Goal: Task Accomplishment & Management: Use online tool/utility

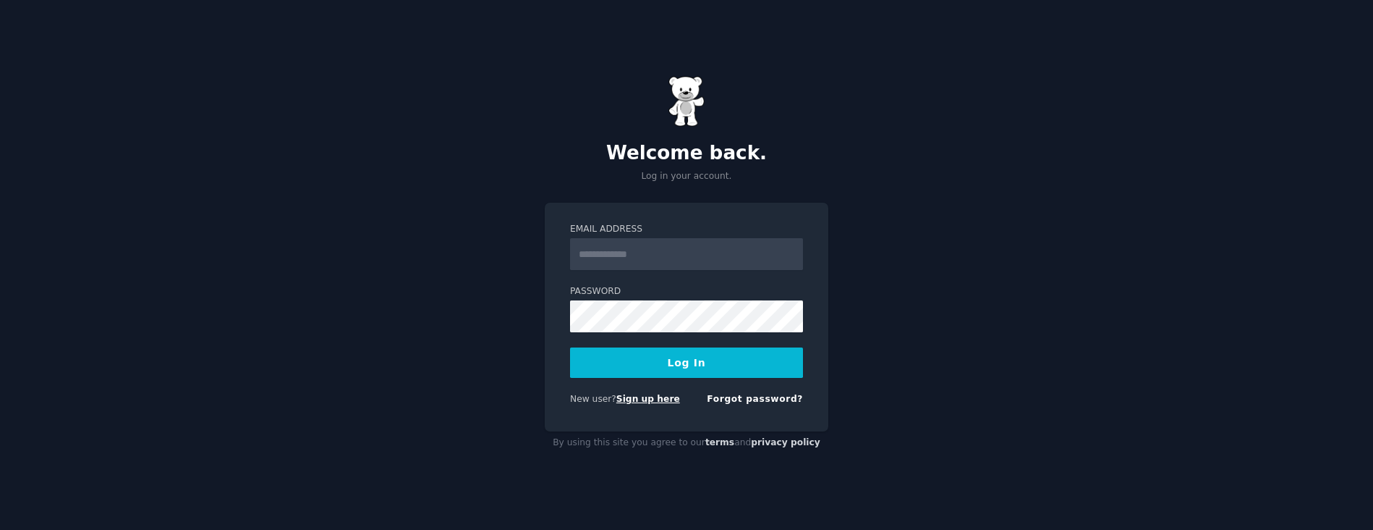
click at [637, 398] on link "Sign up here" at bounding box center [648, 399] width 64 height 10
click at [686, 256] on input "Email Address" at bounding box center [686, 254] width 233 height 32
click at [570, 270] on div at bounding box center [570, 270] width 0 height 0
click at [667, 245] on input "Email Address" at bounding box center [686, 254] width 233 height 32
click at [1006, 270] on div "Welcome back. Log in your account. Email Address Password Log In New user? Sign…" at bounding box center [686, 265] width 1373 height 530
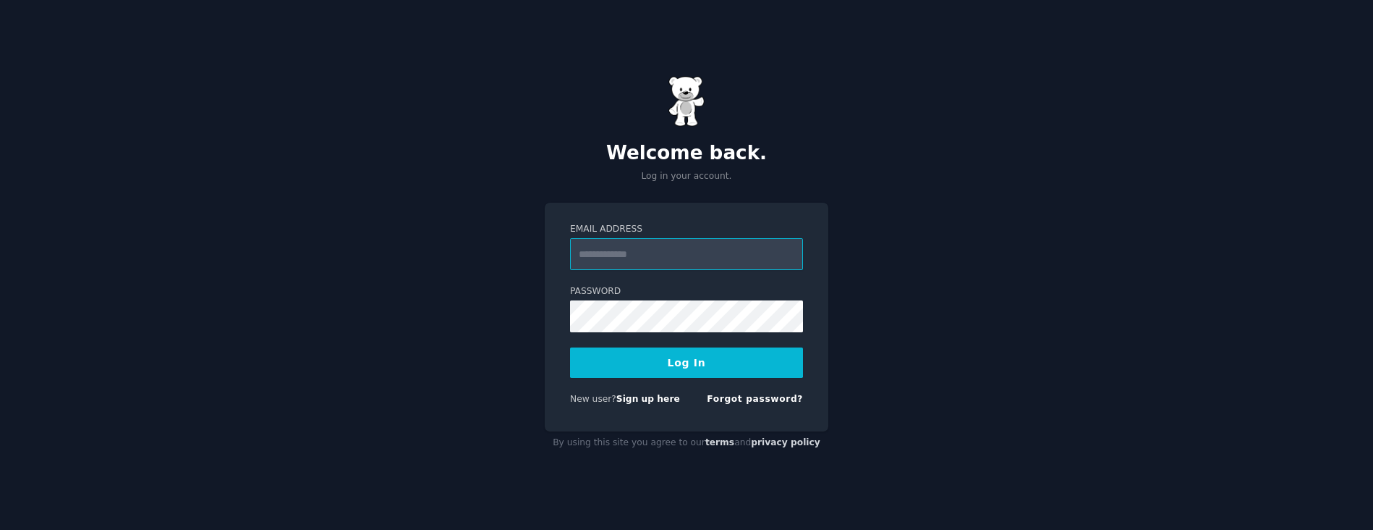
click at [651, 262] on input "Email Address" at bounding box center [686, 254] width 233 height 32
type input "**********"
click at [585, 352] on button "Log In" at bounding box center [686, 362] width 233 height 30
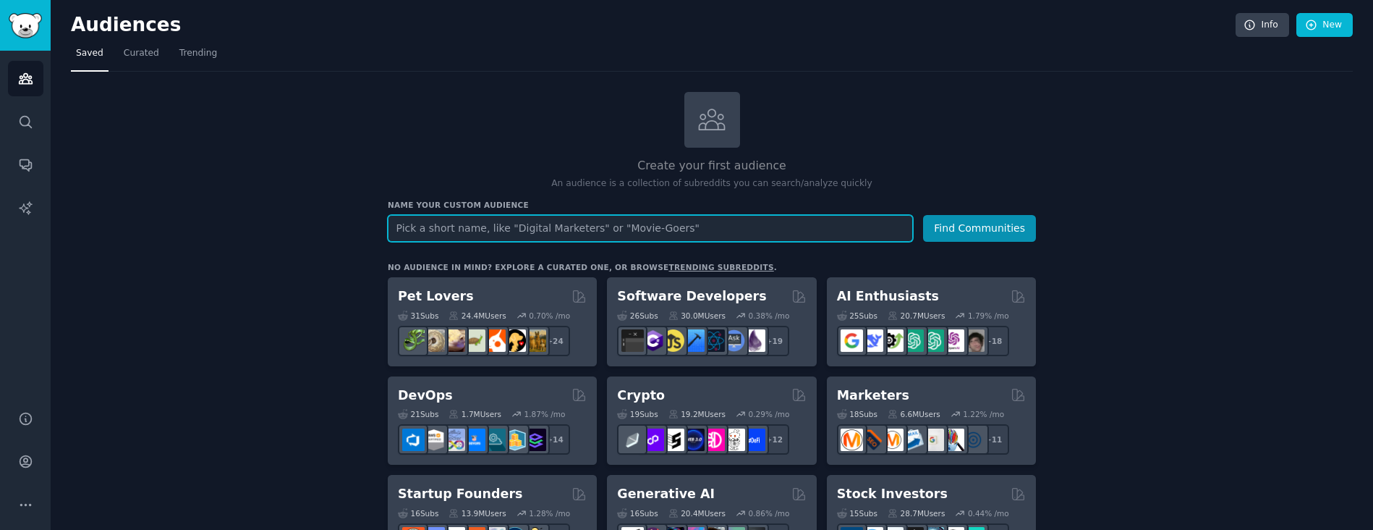
click at [543, 228] on input "text" at bounding box center [650, 228] width 525 height 27
type input "Skilled Nursing"
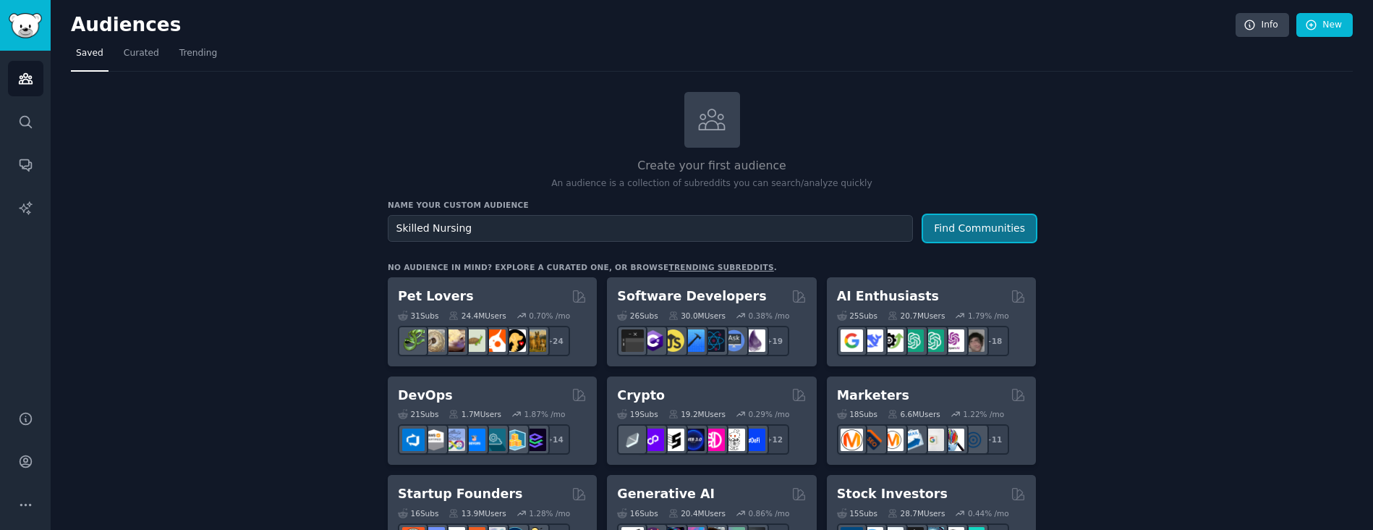
click at [983, 230] on button "Find Communities" at bounding box center [979, 228] width 113 height 27
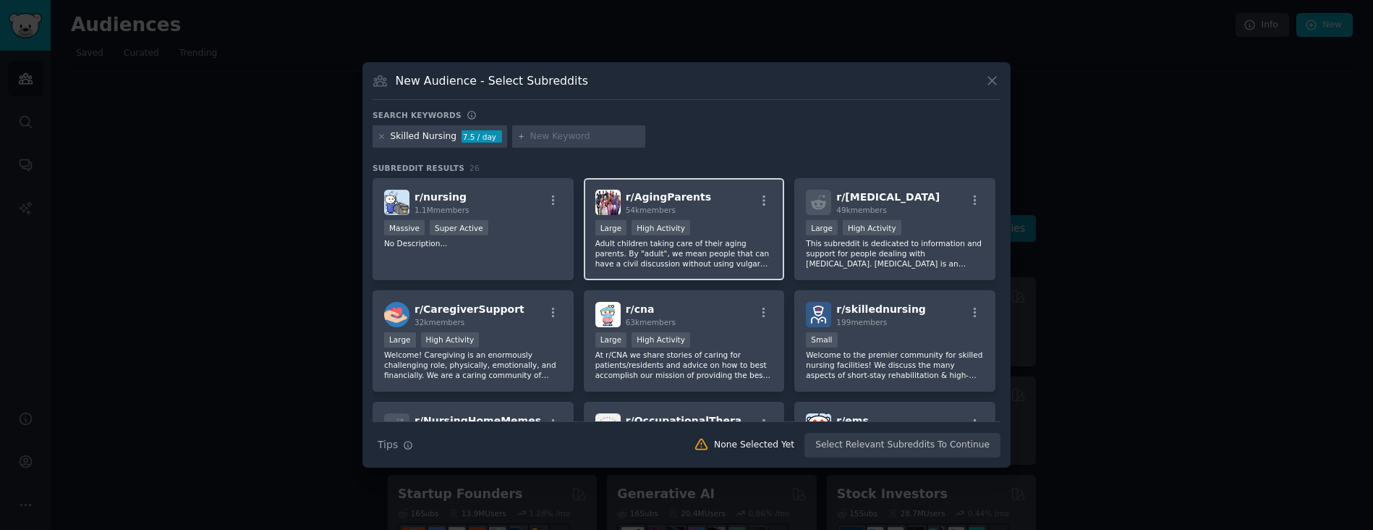
click at [663, 245] on p "Adult children taking care of their aging parents. By "adult", we mean people t…" at bounding box center [684, 253] width 178 height 30
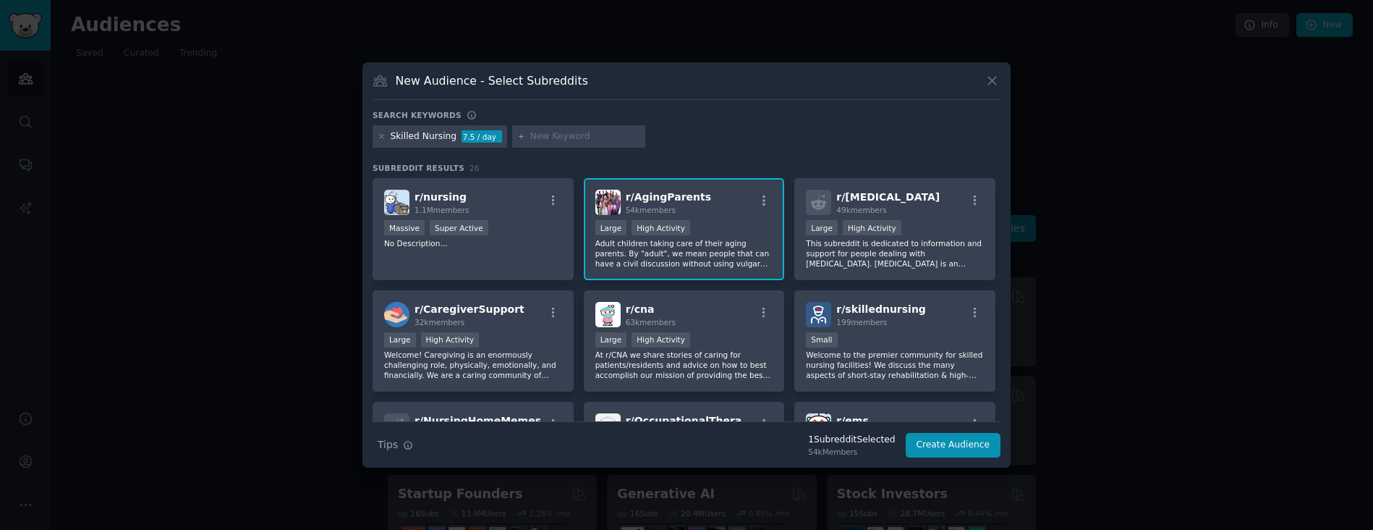
click at [1165, 350] on div at bounding box center [686, 265] width 1373 height 530
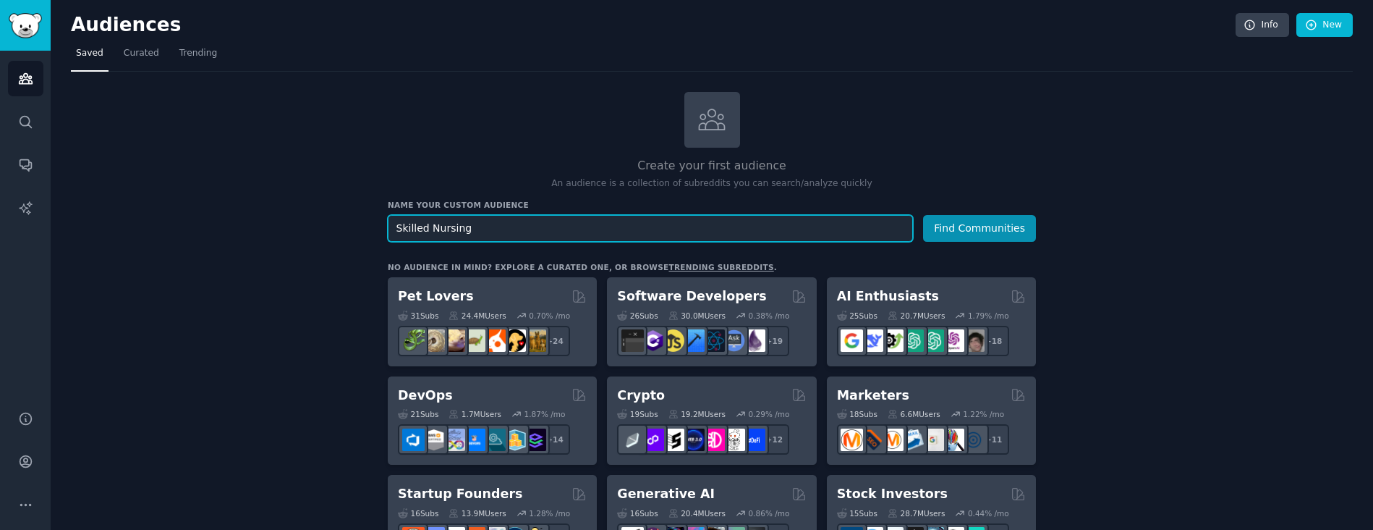
drag, startPoint x: 509, startPoint y: 230, endPoint x: 237, endPoint y: 195, distance: 273.5
click at [420, 225] on input "text" at bounding box center [650, 228] width 525 height 27
click at [417, 226] on input "Bedd and Breakfast" at bounding box center [650, 228] width 525 height 27
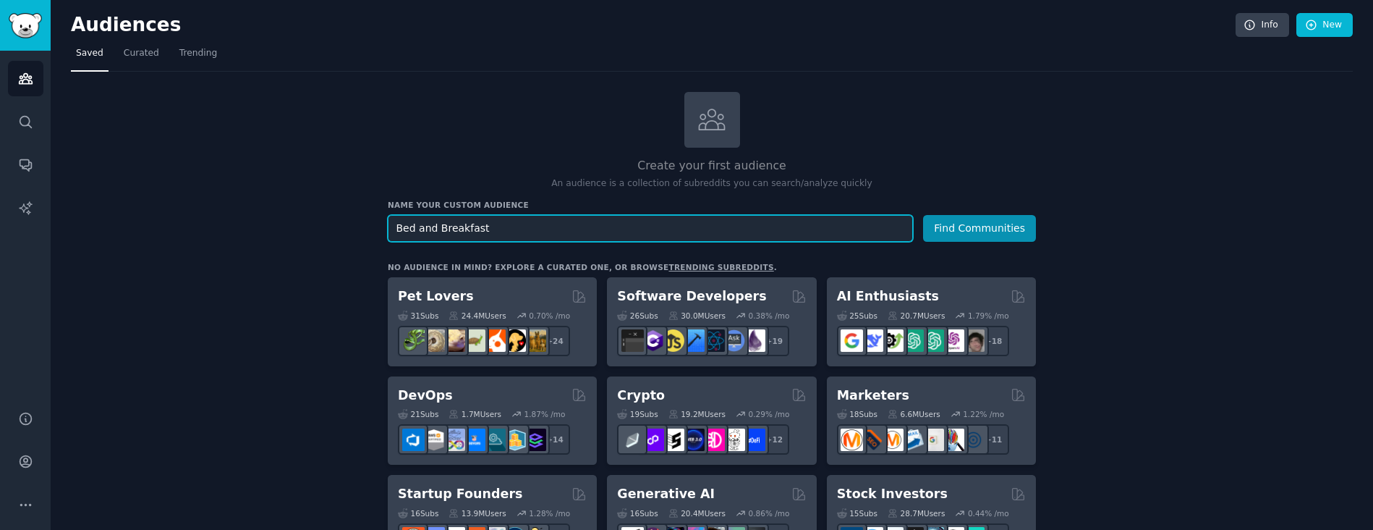
click at [520, 226] on input "Bed and Breakfast" at bounding box center [650, 228] width 525 height 27
type input "Bed and Breakfast owner operators"
click at [958, 219] on button "Find Communities" at bounding box center [979, 228] width 113 height 27
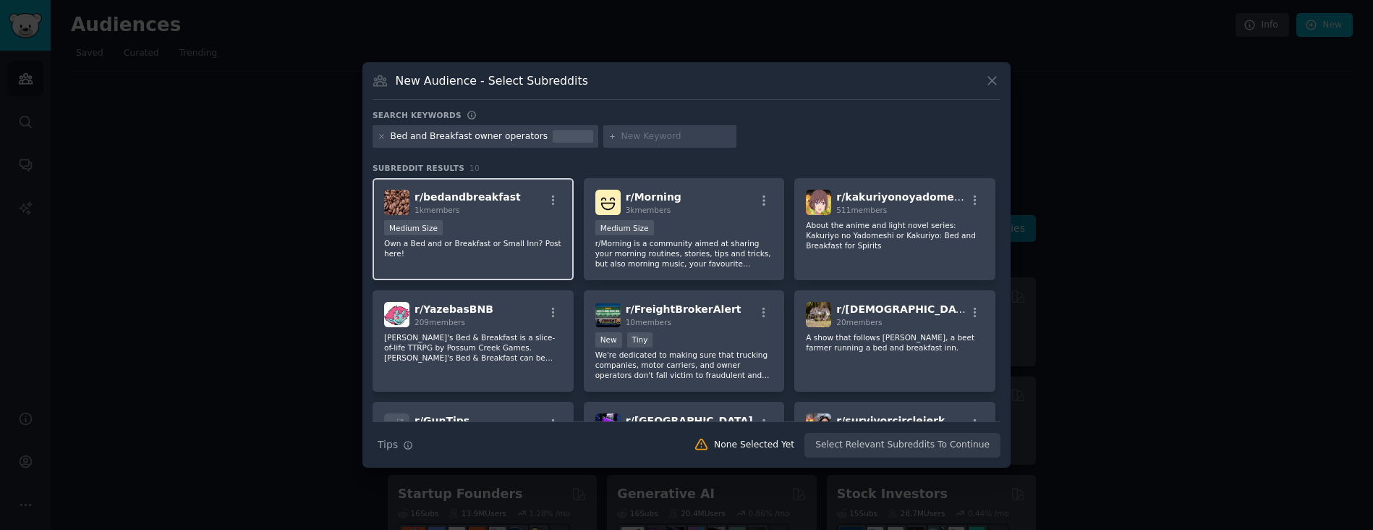
click at [468, 200] on span "r/ bedandbreakfast" at bounding box center [468, 197] width 106 height 12
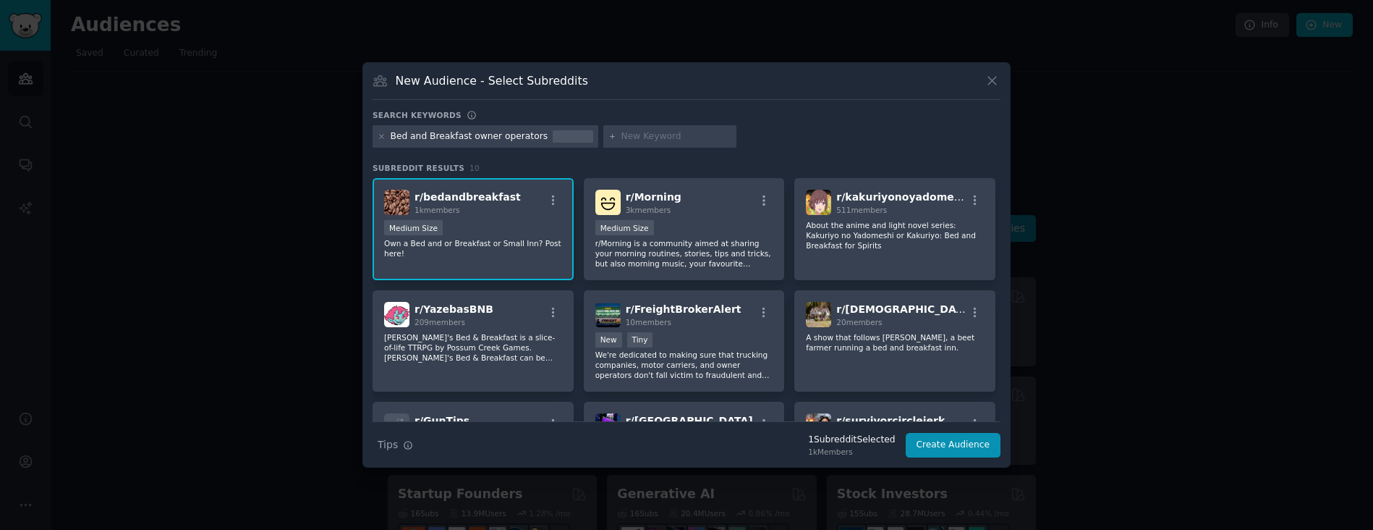
click at [459, 241] on p "Own a Bed and or Breakfast or Small Inn? Post here!" at bounding box center [473, 248] width 178 height 20
click at [985, 80] on icon at bounding box center [992, 80] width 15 height 15
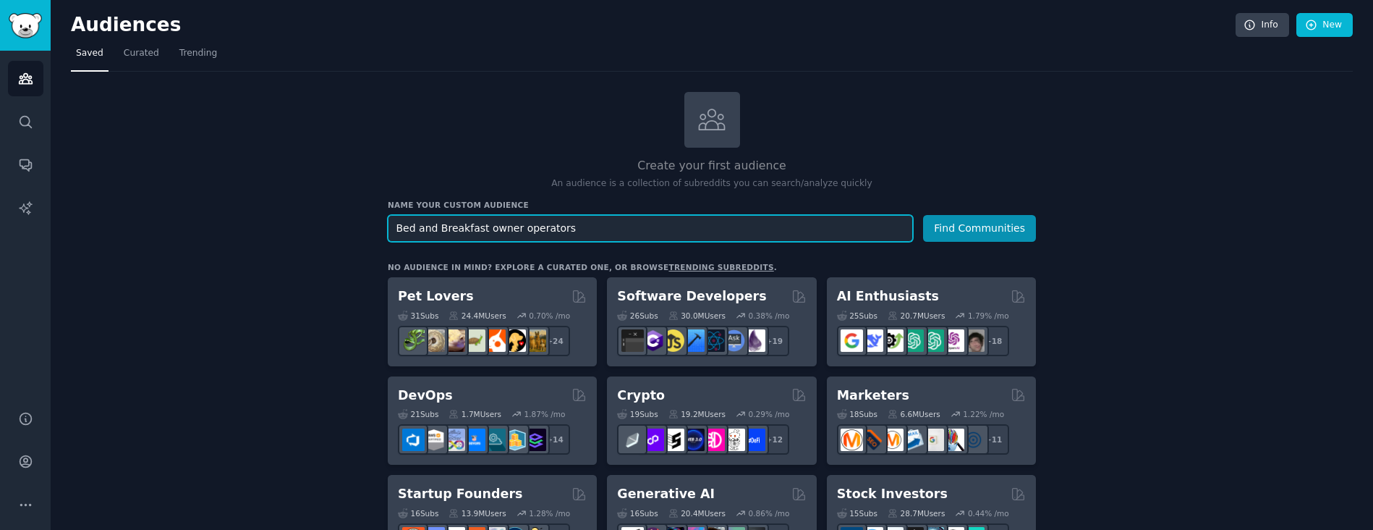
click at [478, 228] on input "Bed and Breakfast owner operators" at bounding box center [650, 228] width 525 height 27
drag, startPoint x: 598, startPoint y: 224, endPoint x: 105, endPoint y: 190, distance: 494.7
click at [1001, 225] on button "Find Communities" at bounding box center [979, 228] width 113 height 27
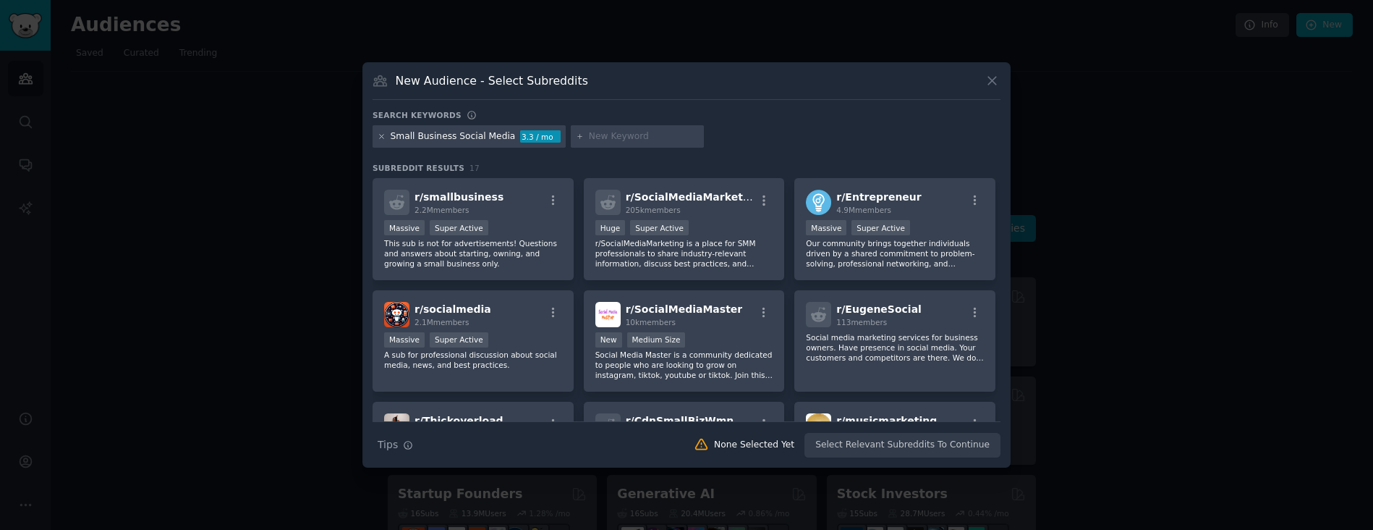
click at [380, 135] on icon at bounding box center [382, 136] width 8 height 8
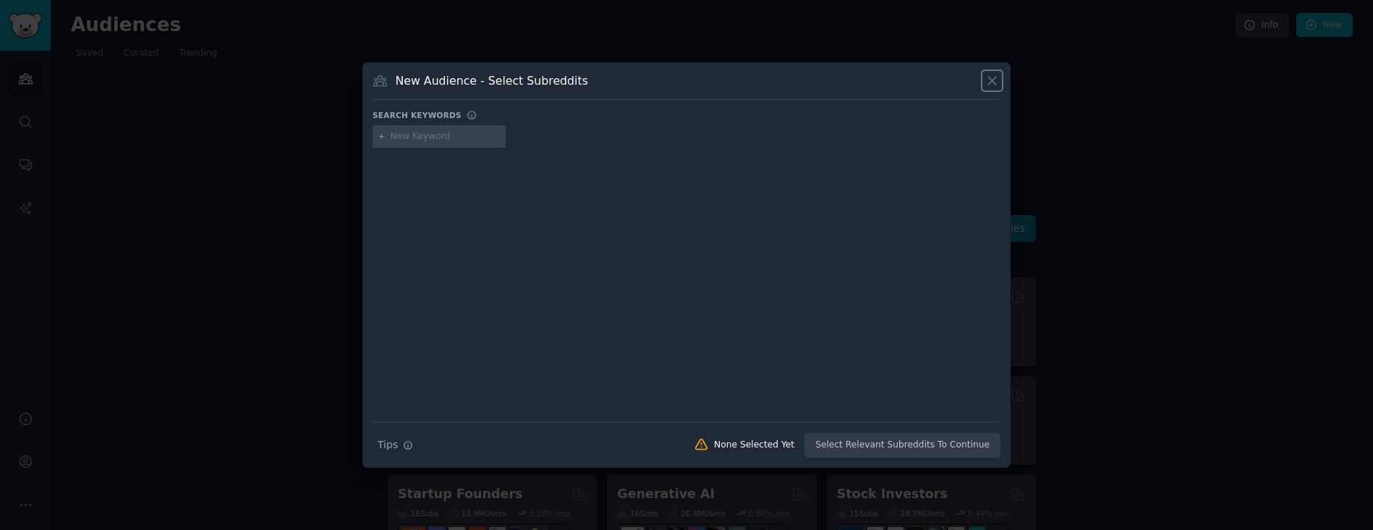
drag, startPoint x: 988, startPoint y: 77, endPoint x: 955, endPoint y: 109, distance: 45.5
click at [988, 79] on icon at bounding box center [992, 80] width 15 height 15
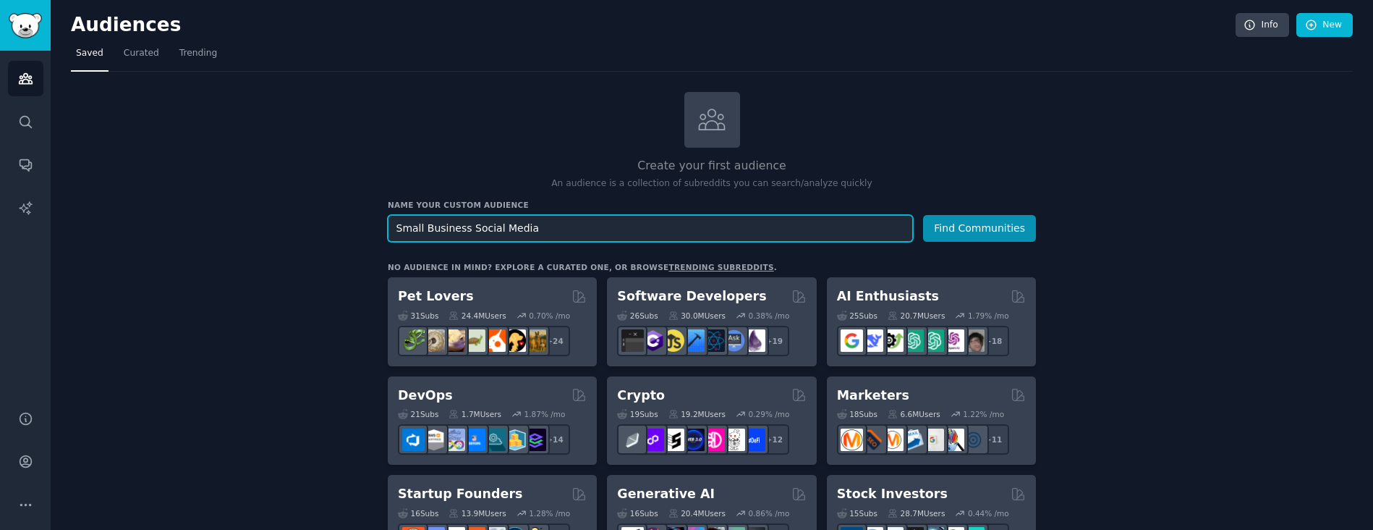
drag, startPoint x: 550, startPoint y: 226, endPoint x: 174, endPoint y: 226, distance: 376.2
click at [441, 232] on input "Med" at bounding box center [650, 228] width 525 height 27
drag, startPoint x: 460, startPoint y: 227, endPoint x: 232, endPoint y: 232, distance: 228.0
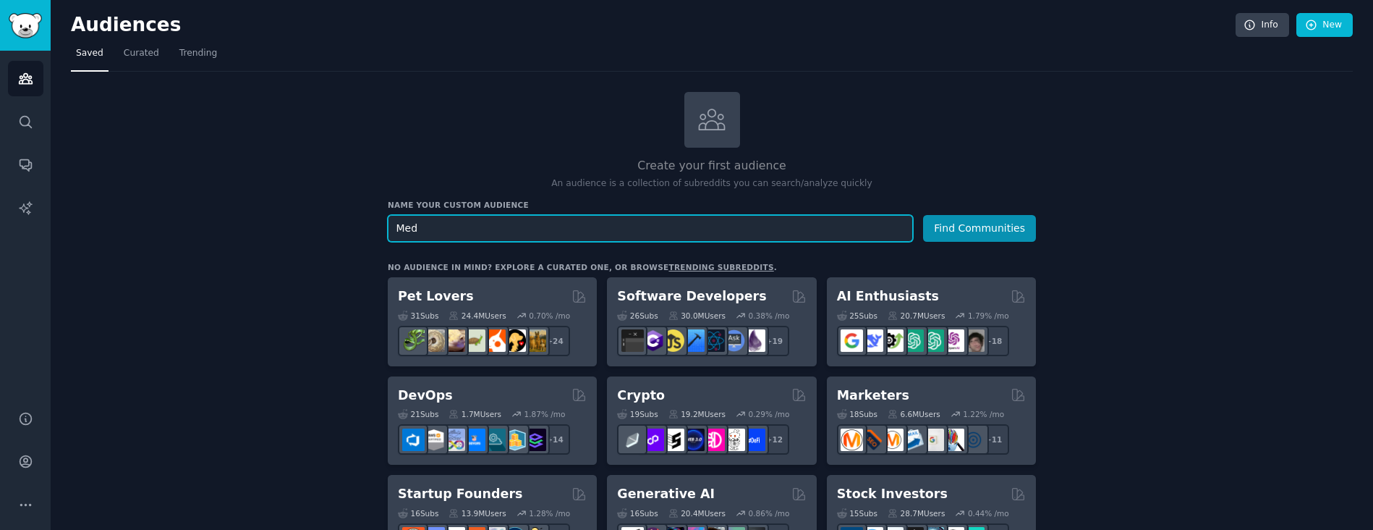
paste input "iterranean diet"
type input "[MEDICAL_DATA]"
click at [990, 219] on button "Find Communities" at bounding box center [979, 228] width 113 height 27
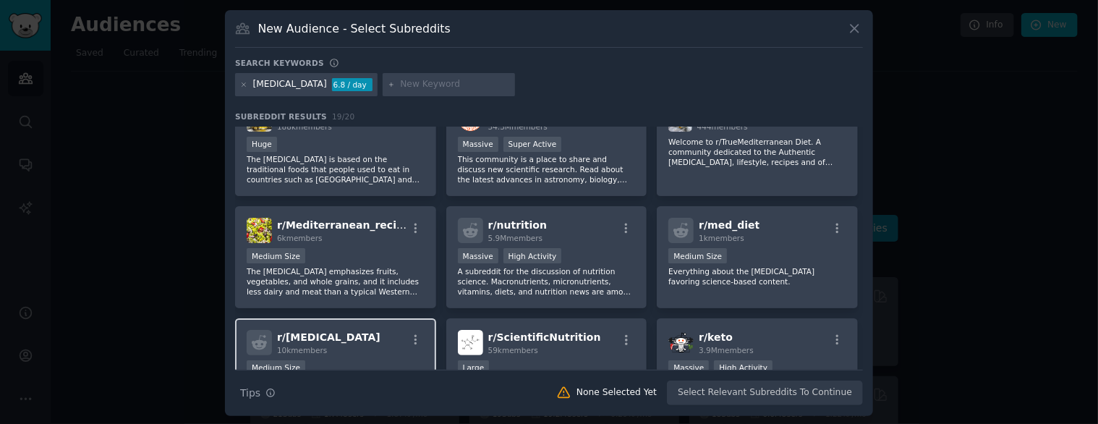
scroll to position [58, 0]
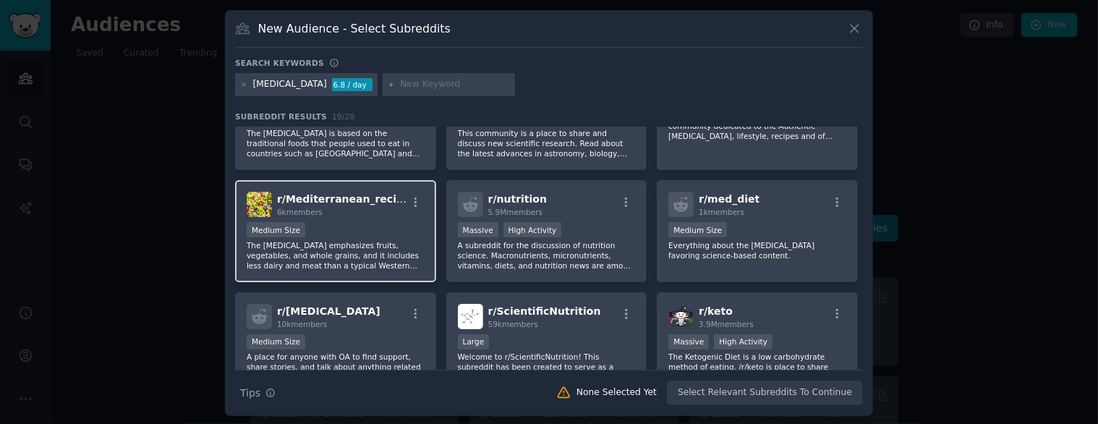
click at [315, 260] on p "The [MEDICAL_DATA] emphasizes fruits, vegetables, and whole grains, and it incl…" at bounding box center [336, 255] width 178 height 30
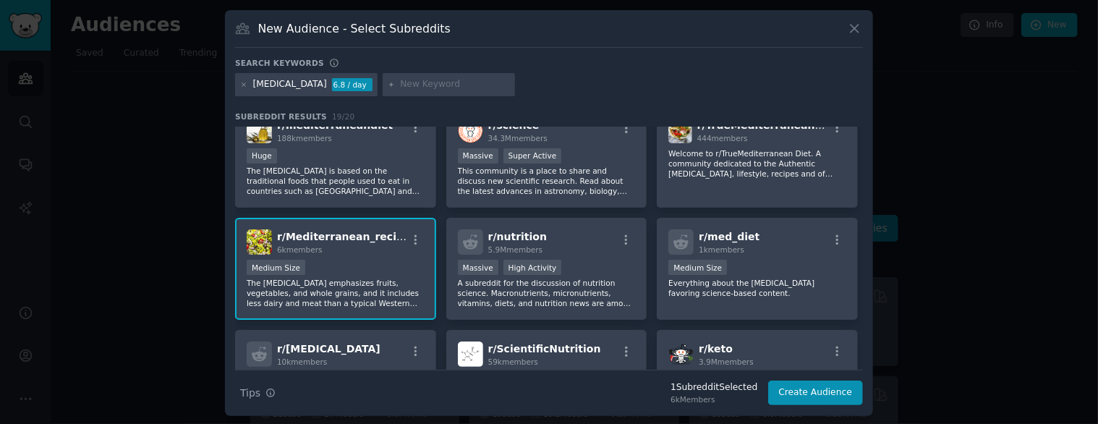
scroll to position [0, 0]
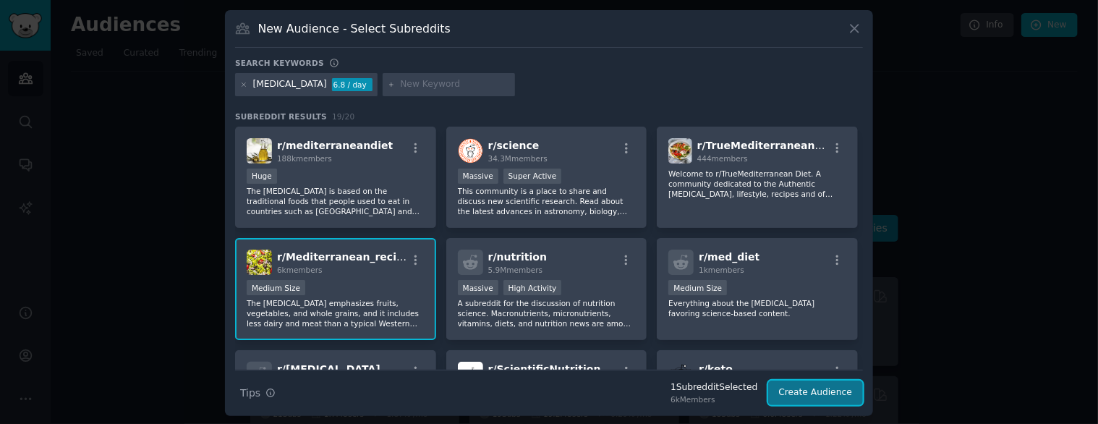
click at [795, 394] on button "Create Audience" at bounding box center [816, 393] width 96 height 25
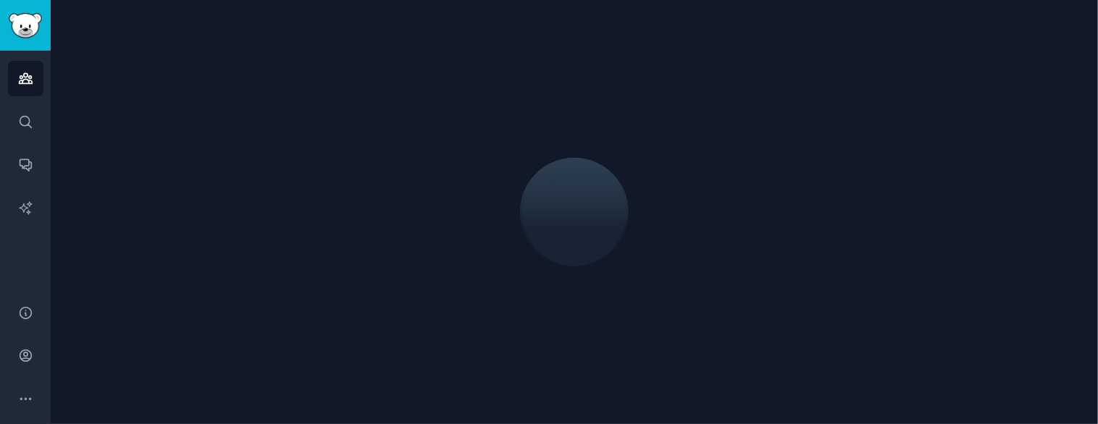
click at [292, 195] on div at bounding box center [575, 212] width 1048 height 424
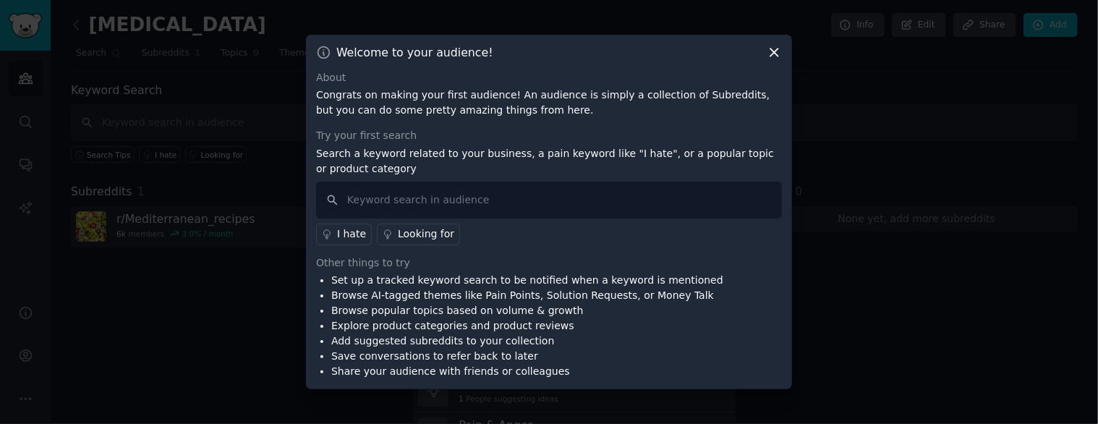
drag, startPoint x: 780, startPoint y: 51, endPoint x: 755, endPoint y: 58, distance: 26.1
click at [780, 51] on icon at bounding box center [774, 52] width 15 height 15
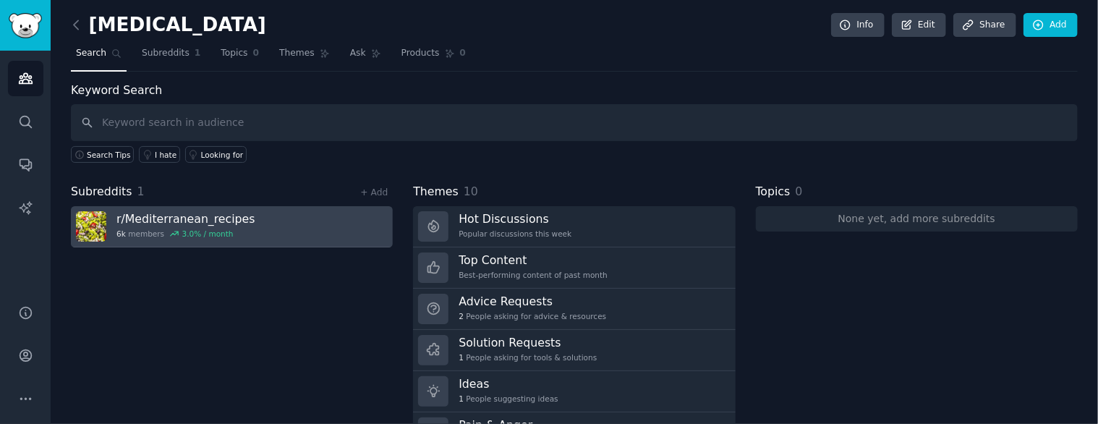
click at [152, 212] on h3 "r/ Mediterranean_recipes" at bounding box center [185, 218] width 139 height 15
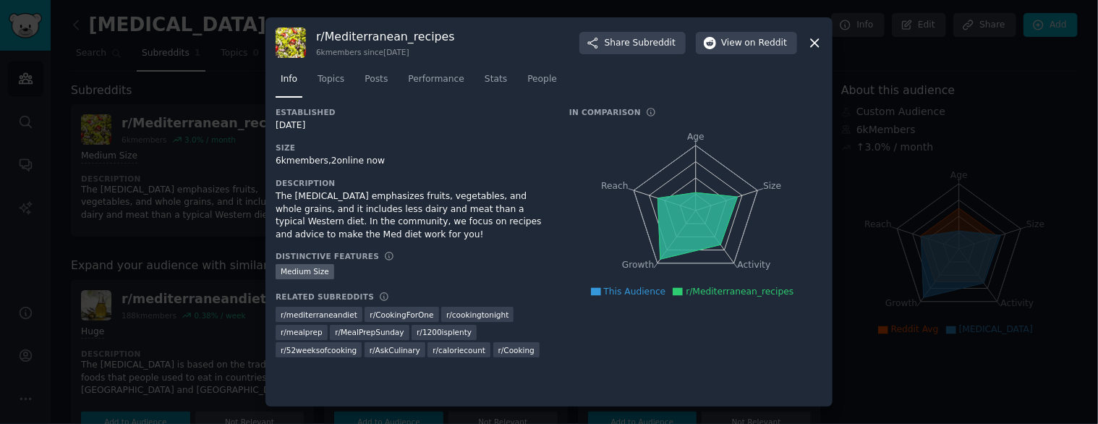
click at [820, 41] on icon at bounding box center [814, 42] width 15 height 15
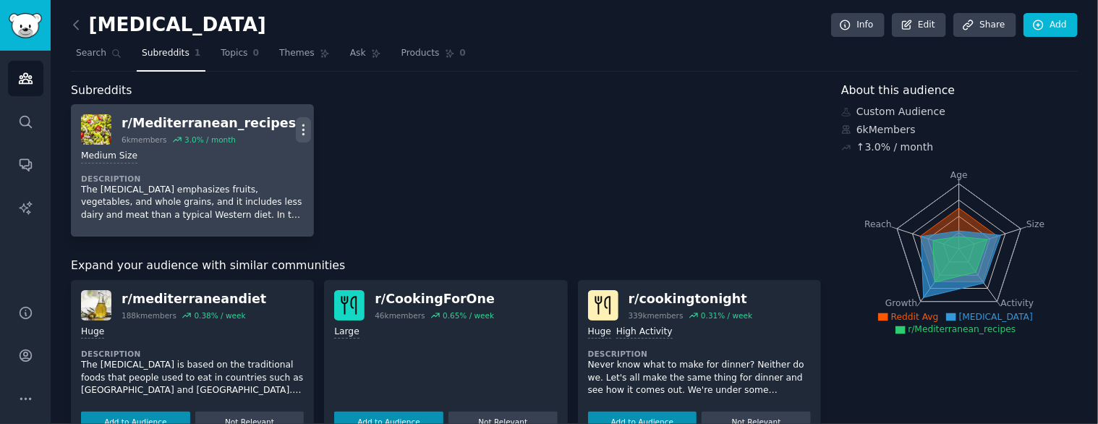
click at [303, 124] on icon "button" at bounding box center [303, 129] width 1 height 10
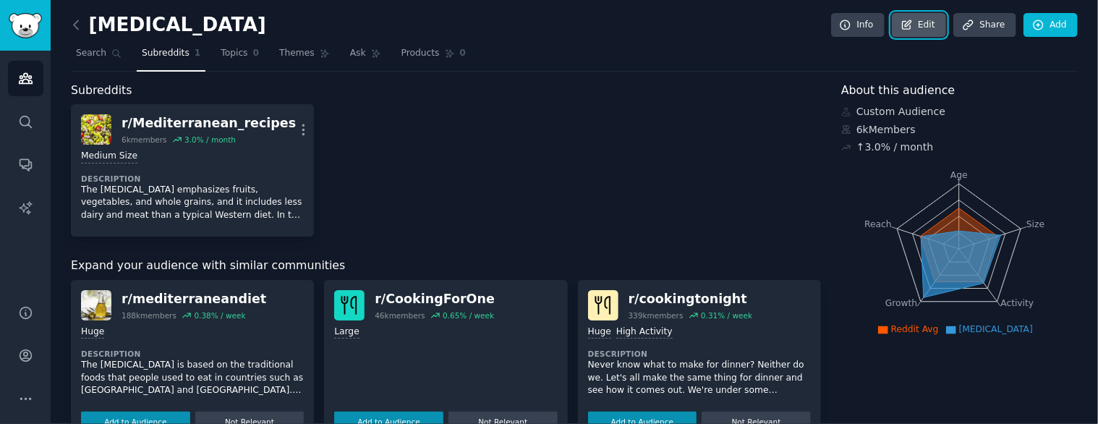
click at [930, 22] on link "Edit" at bounding box center [919, 25] width 54 height 25
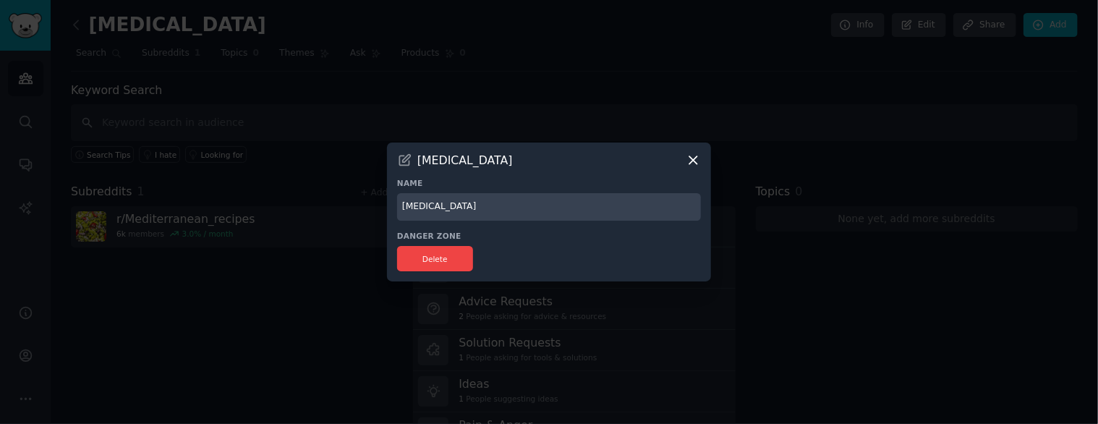
click at [693, 157] on icon at bounding box center [693, 160] width 15 height 15
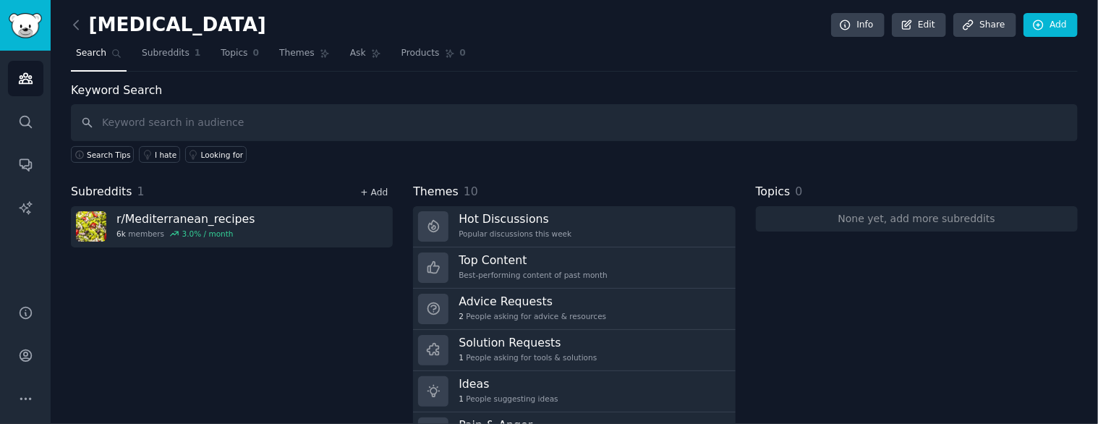
click at [368, 191] on link "+ Add" at bounding box center [373, 192] width 27 height 10
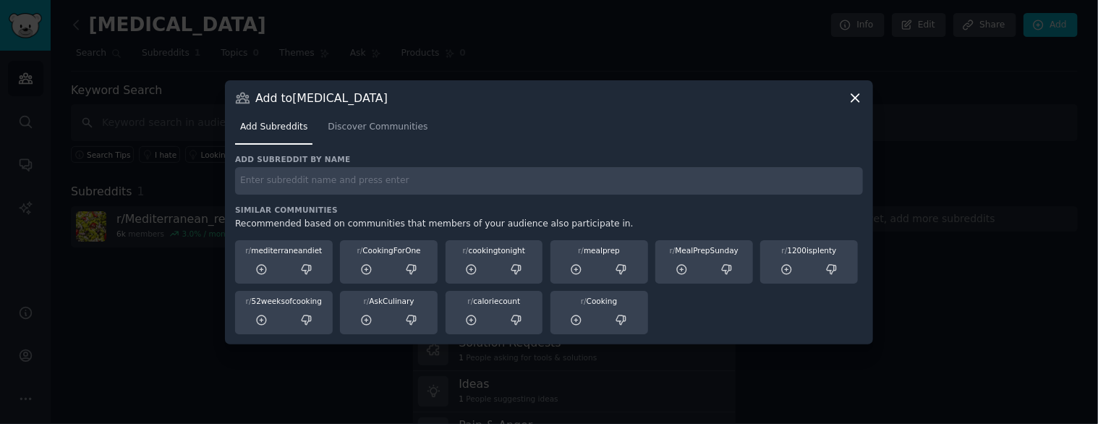
click at [313, 180] on input "text" at bounding box center [549, 181] width 628 height 28
paste input "[MEDICAL_DATA]"
type input "[MEDICAL_DATA]"
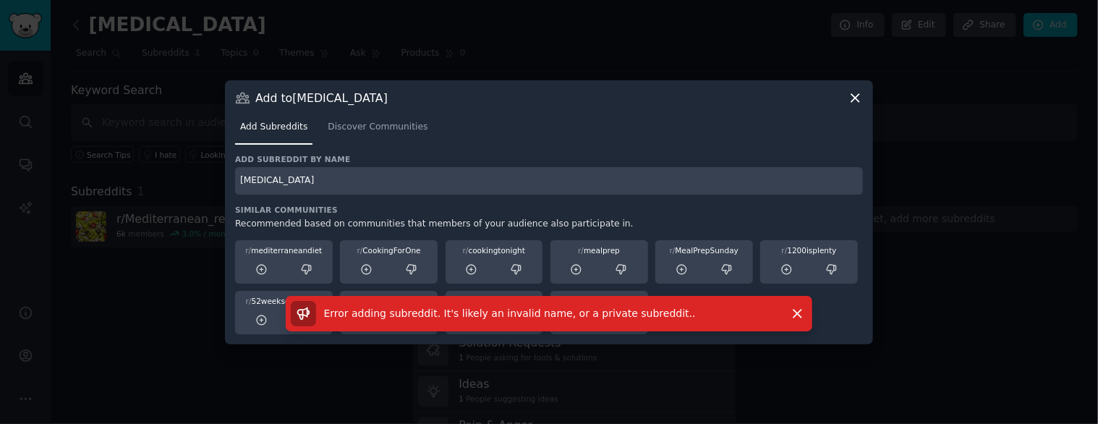
click at [596, 184] on input "[MEDICAL_DATA]" at bounding box center [549, 181] width 628 height 28
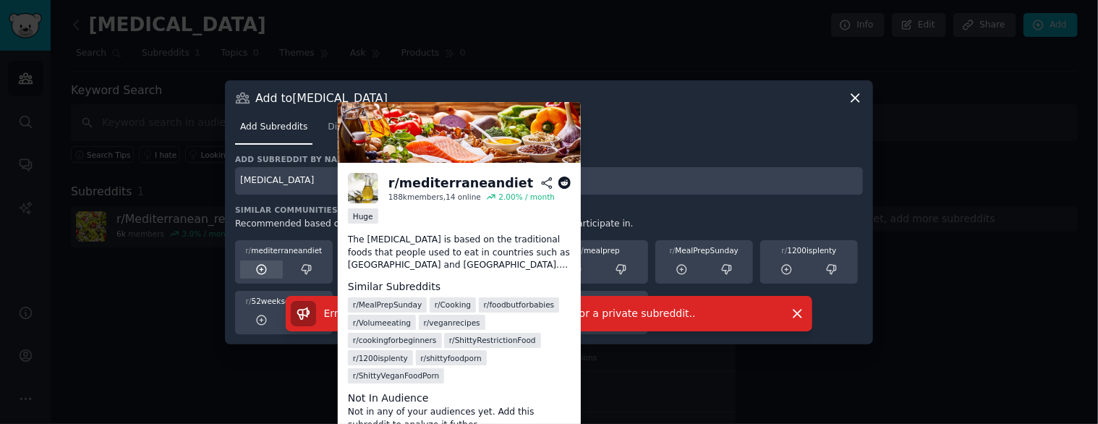
click at [260, 268] on icon at bounding box center [261, 269] width 9 height 9
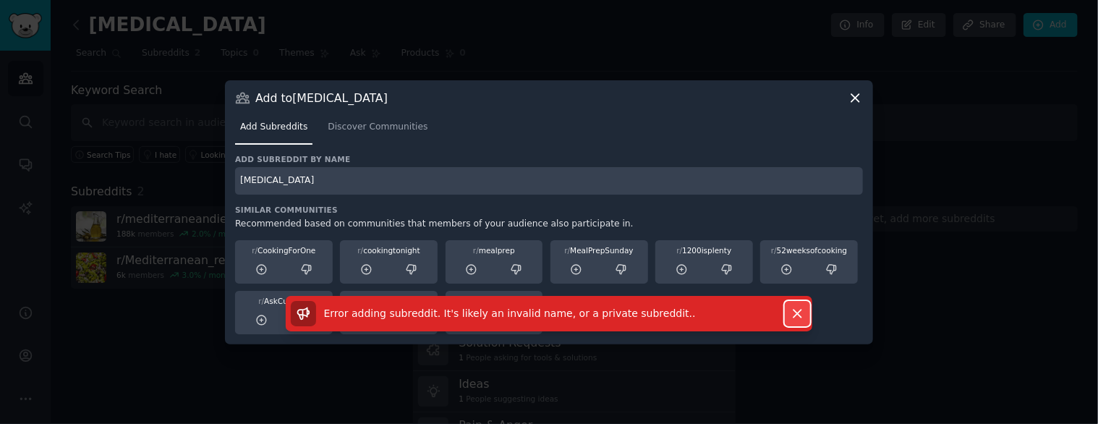
click at [794, 312] on icon "button" at bounding box center [797, 313] width 15 height 15
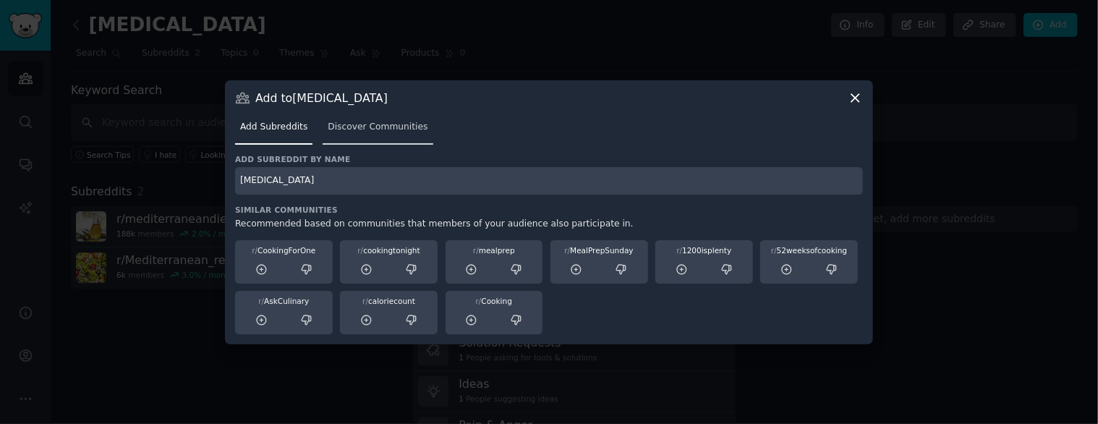
click at [347, 124] on span "Discover Communities" at bounding box center [378, 127] width 100 height 13
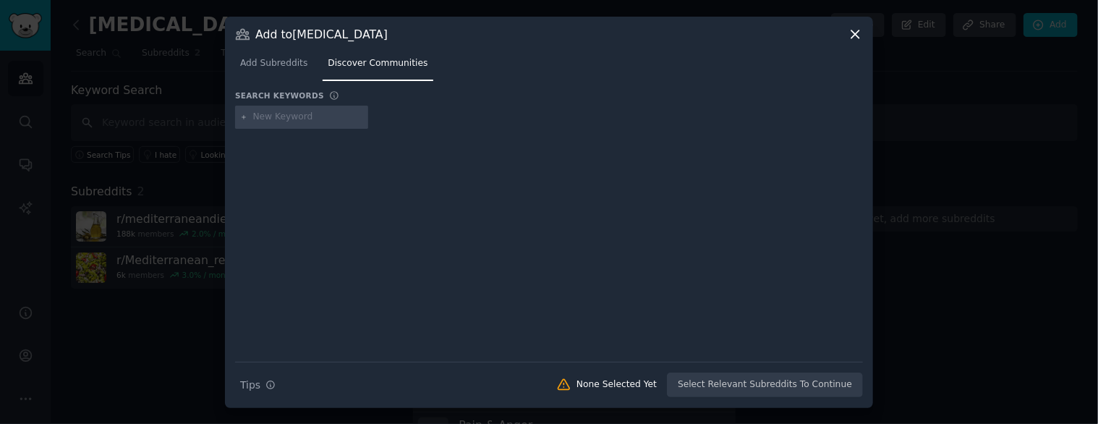
click at [273, 111] on input "text" at bounding box center [308, 117] width 110 height 13
type input "[MEDICAL_DATA]"
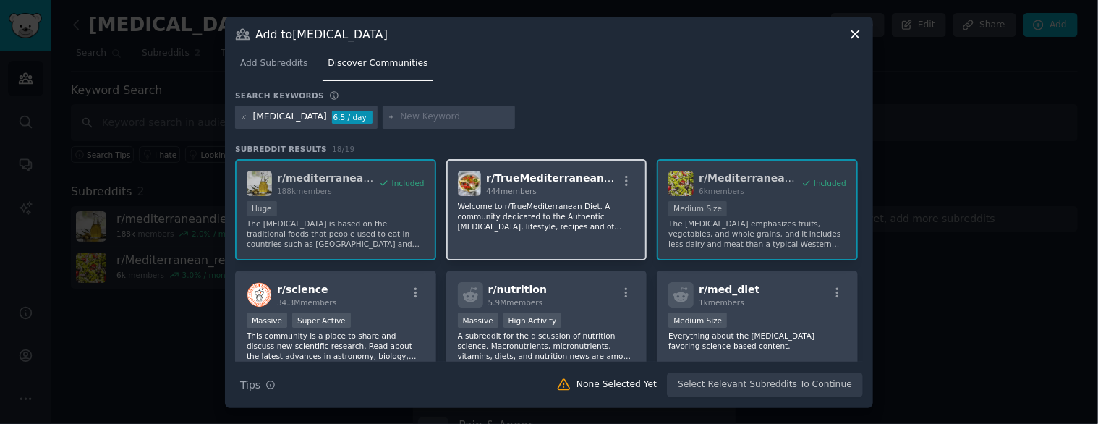
click at [584, 194] on div "444 members" at bounding box center [552, 191] width 132 height 10
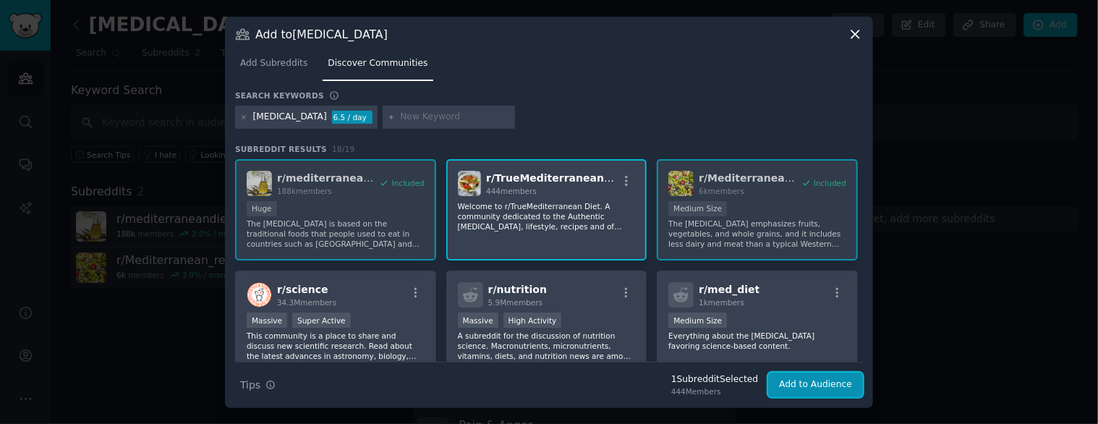
click at [810, 383] on button "Add to Audience" at bounding box center [815, 385] width 95 height 25
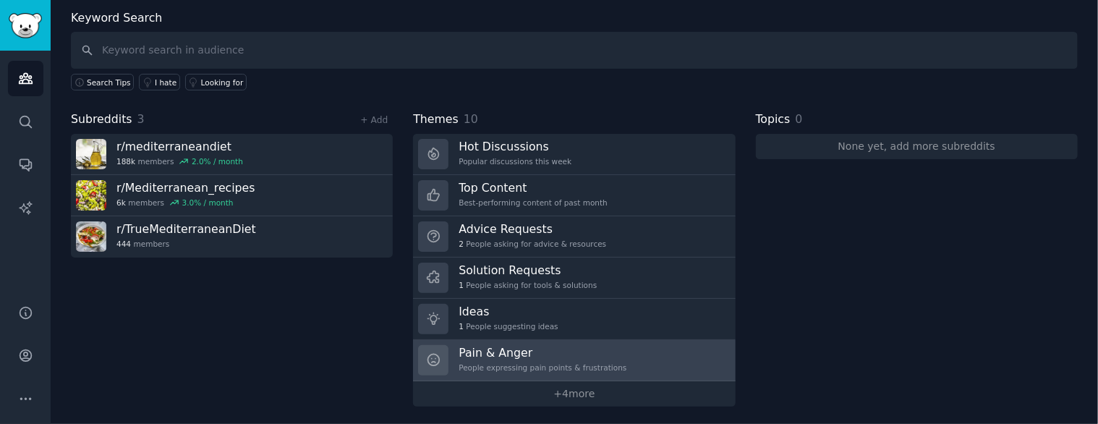
click at [508, 353] on h3 "Pain & Anger" at bounding box center [543, 352] width 168 height 15
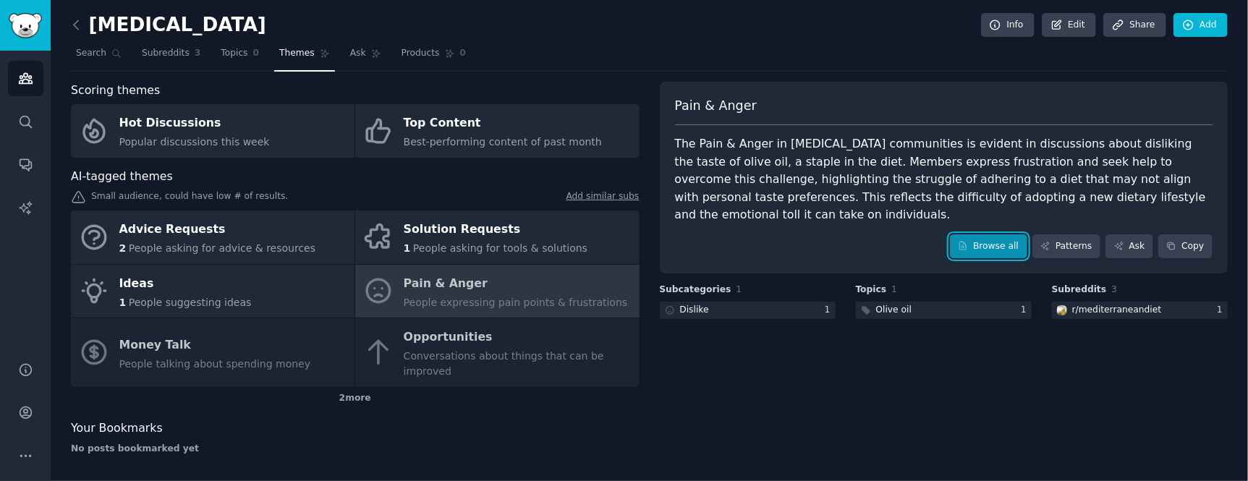
click at [1008, 234] on link "Browse all" at bounding box center [988, 246] width 77 height 25
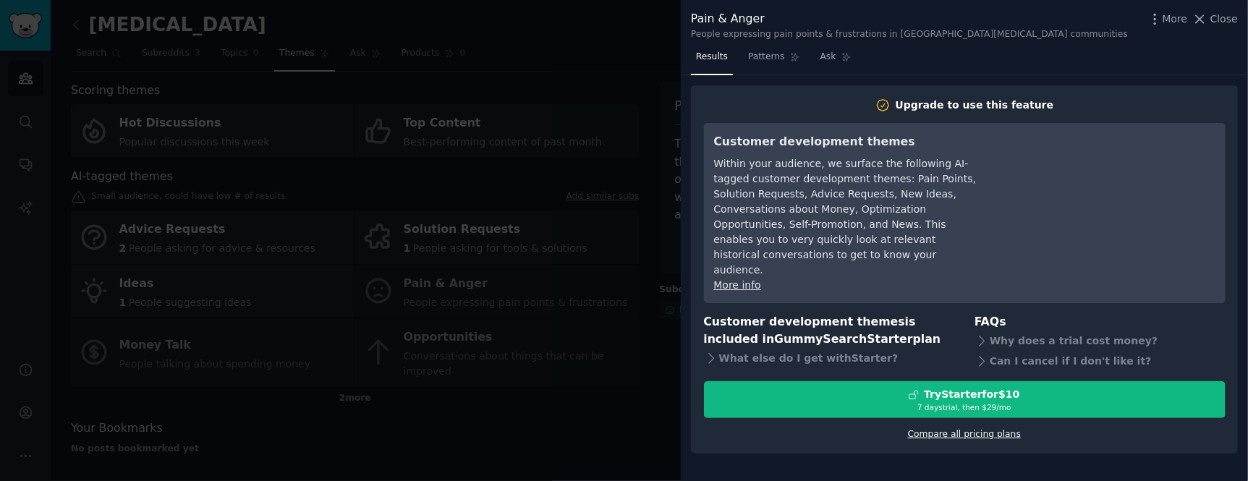
click at [969, 429] on link "Compare all pricing plans" at bounding box center [964, 434] width 113 height 10
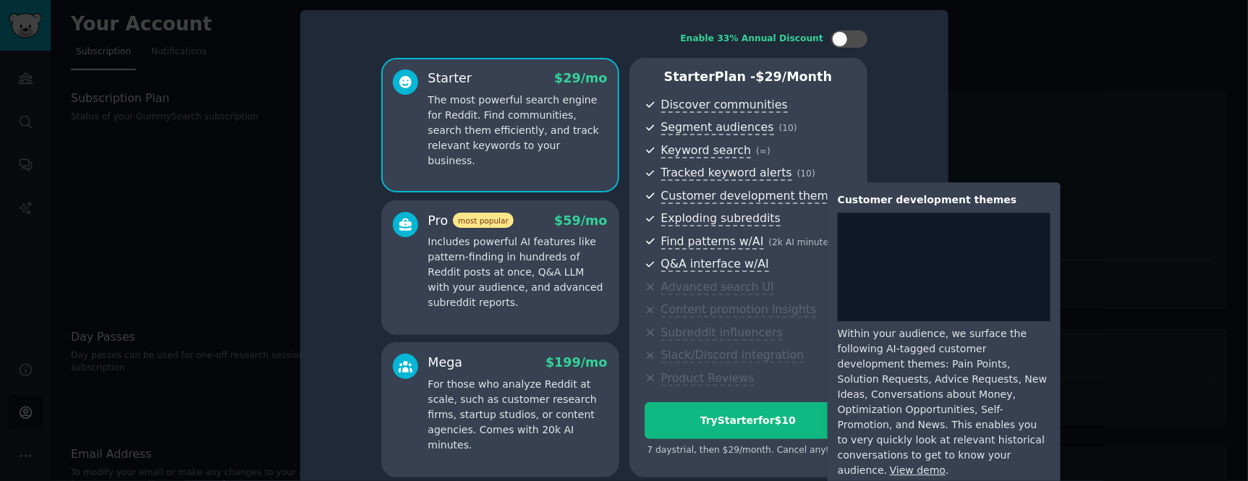
click at [946, 465] on link "View demo" at bounding box center [918, 471] width 56 height 12
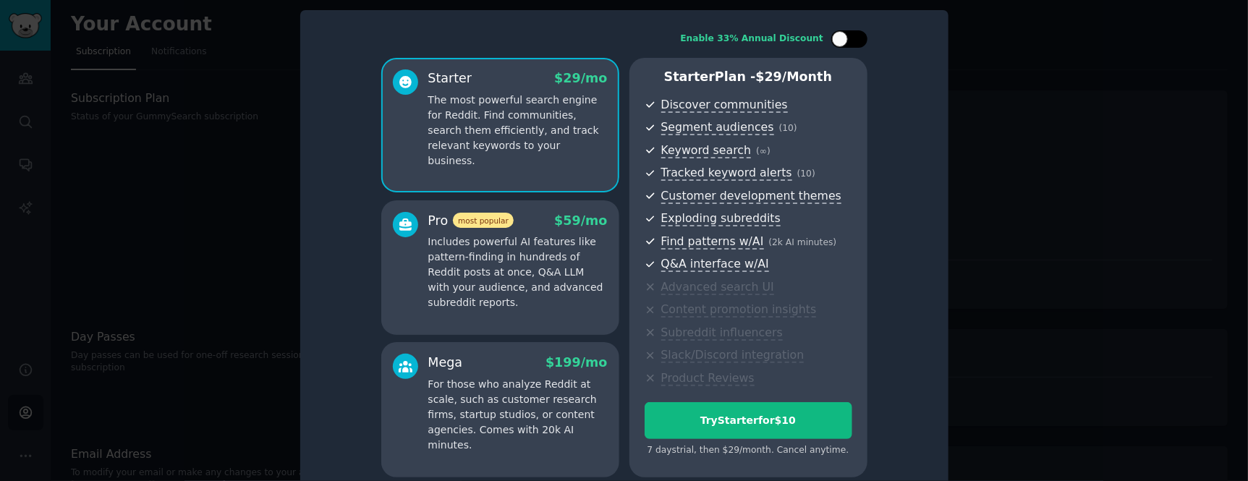
click at [854, 36] on div at bounding box center [856, 38] width 7 height 7
click at [837, 37] on icon at bounding box center [841, 39] width 8 height 8
click at [854, 34] on div at bounding box center [849, 38] width 36 height 17
checkbox input "true"
click at [211, 211] on div at bounding box center [624, 240] width 1248 height 481
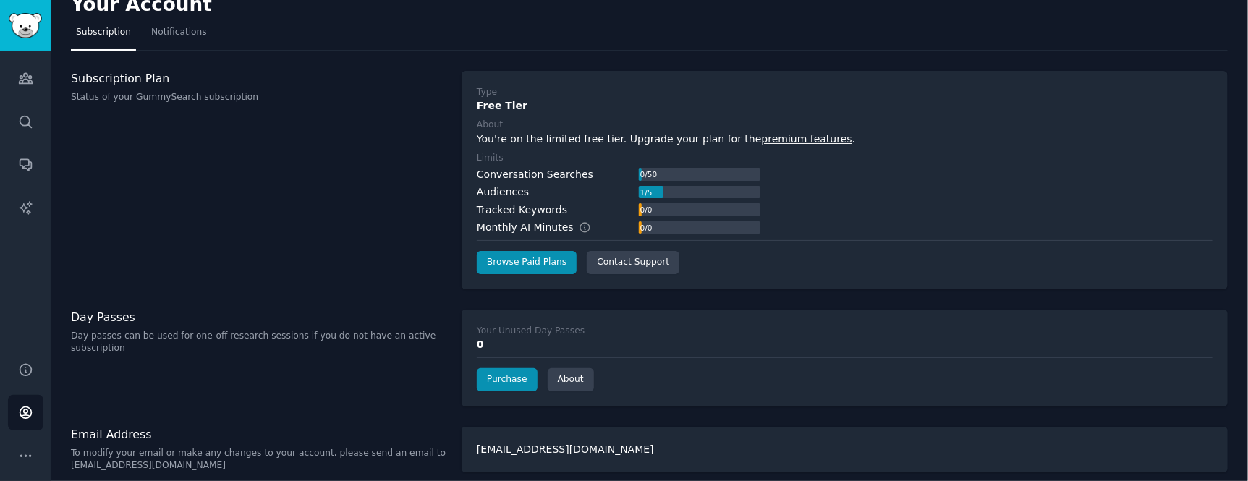
scroll to position [30, 0]
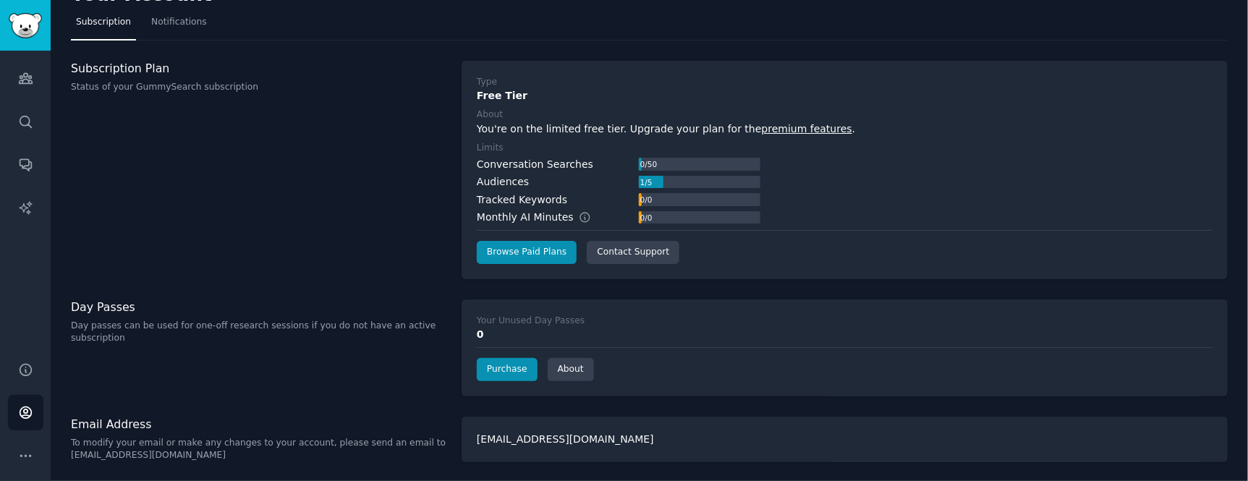
click at [423, 276] on div "Subscription Plan Status of your GummySearch subscription" at bounding box center [259, 170] width 376 height 219
click at [496, 367] on link "Purchase" at bounding box center [507, 369] width 61 height 23
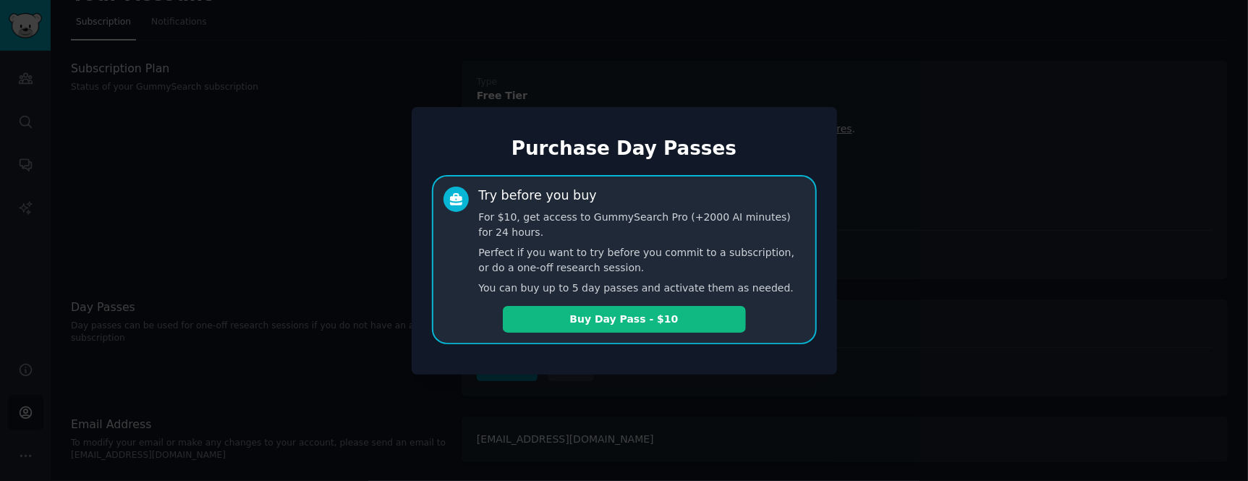
click at [891, 300] on div at bounding box center [624, 240] width 1248 height 481
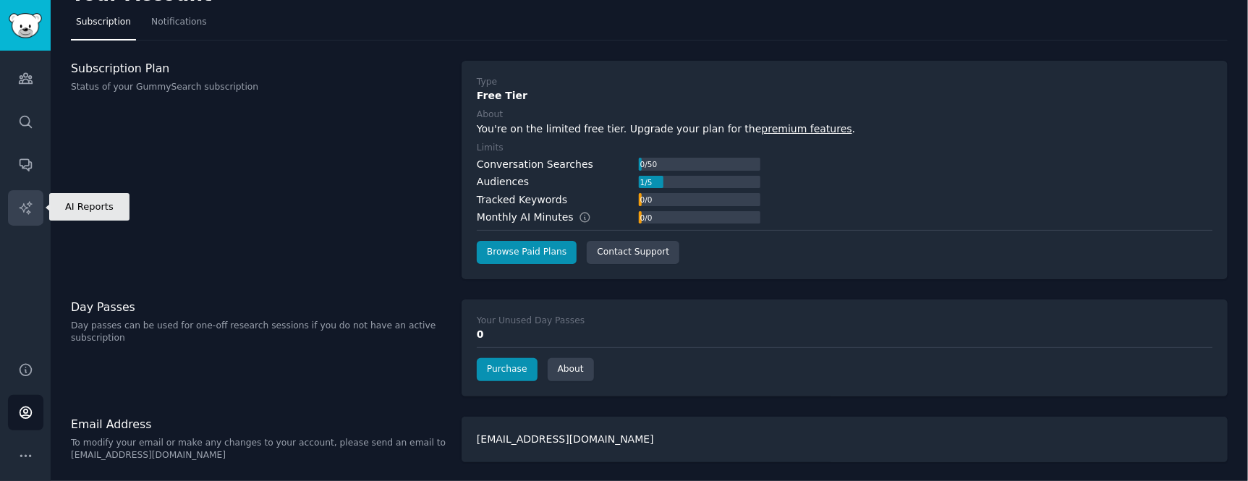
click at [22, 197] on link "AI Reports" at bounding box center [25, 207] width 35 height 35
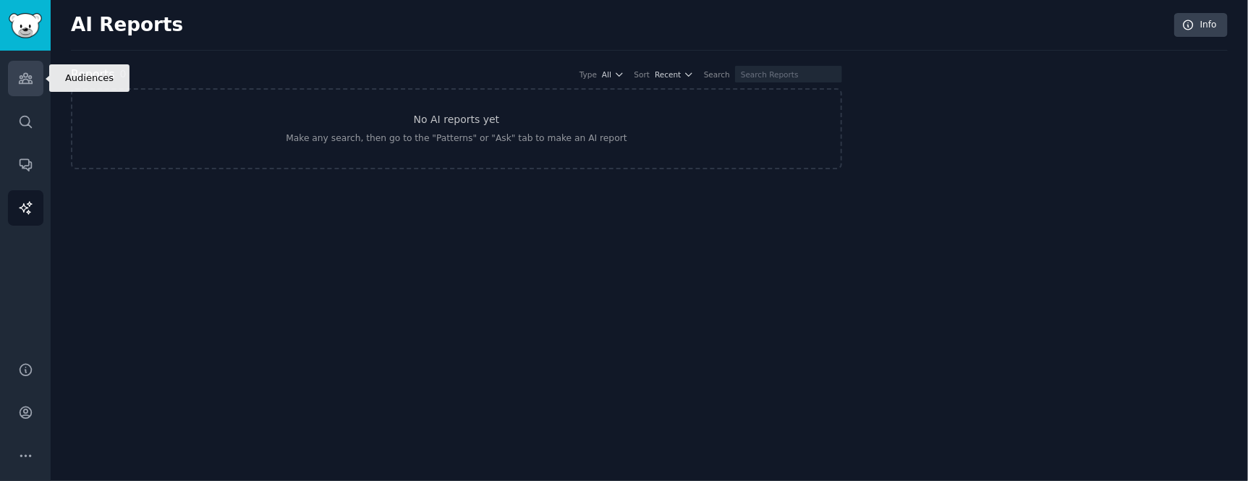
click at [31, 82] on icon "Sidebar" at bounding box center [25, 79] width 13 height 10
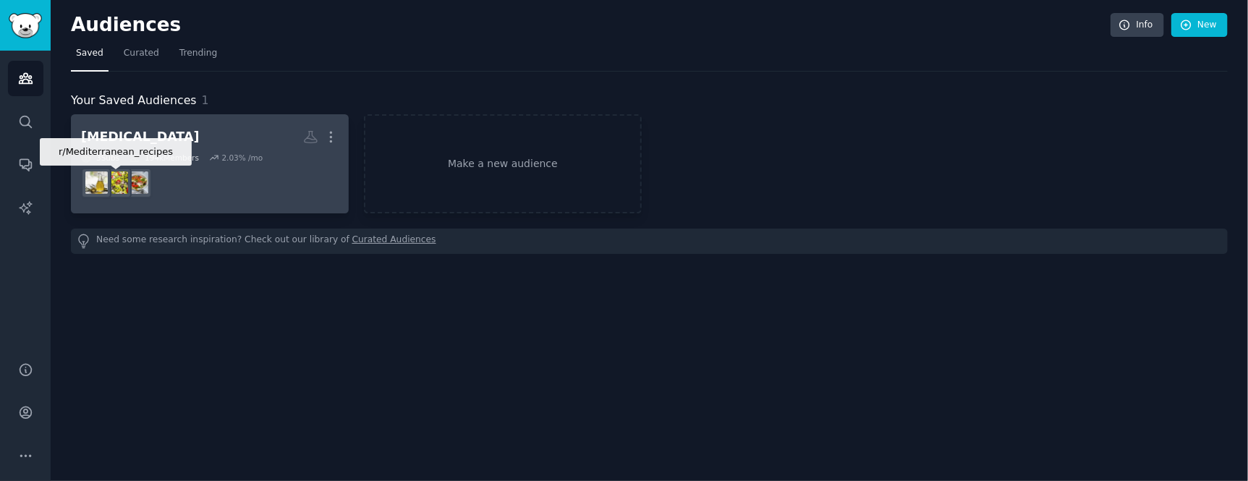
click at [117, 174] on img at bounding box center [117, 182] width 22 height 22
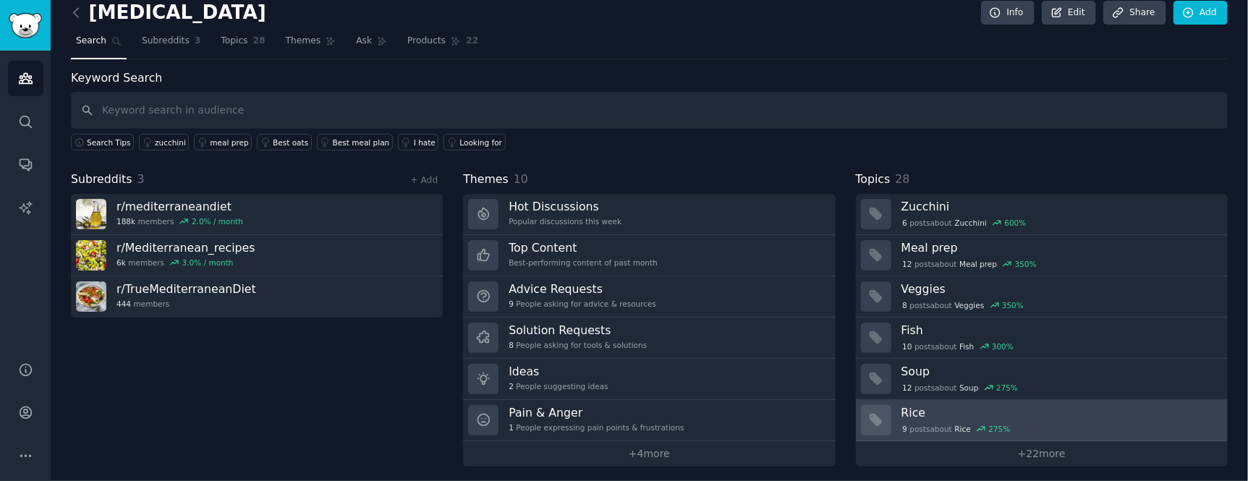
scroll to position [16, 0]
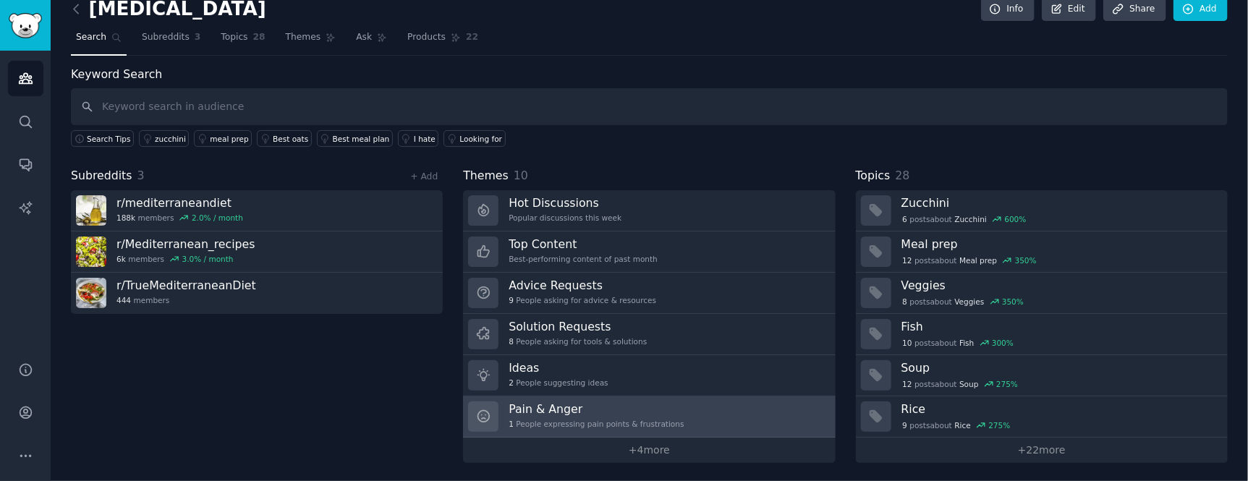
click at [540, 419] on div "1 People expressing pain points & frustrations" at bounding box center [596, 424] width 175 height 10
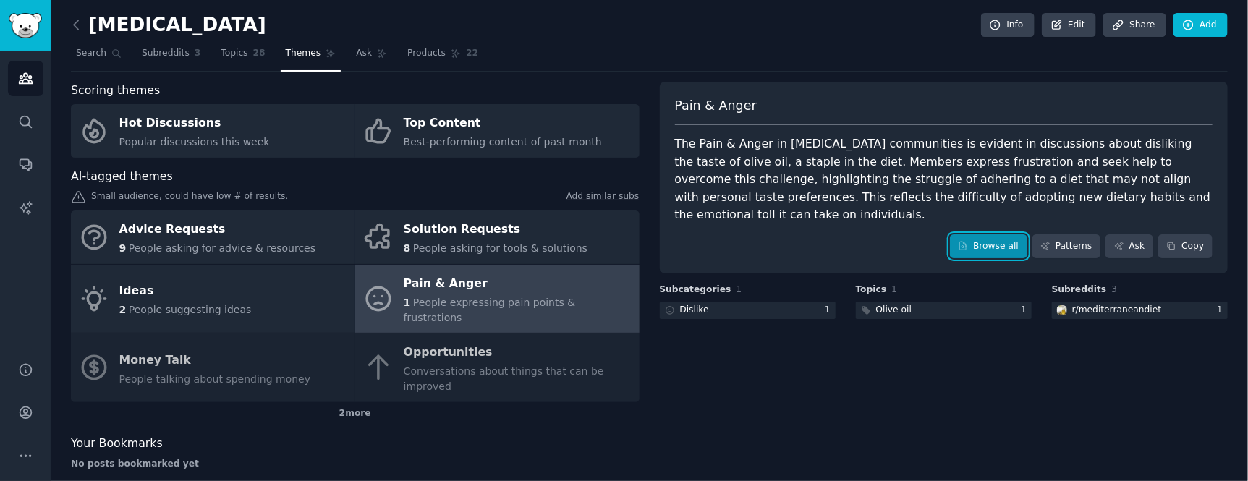
click at [999, 234] on link "Browse all" at bounding box center [988, 246] width 77 height 25
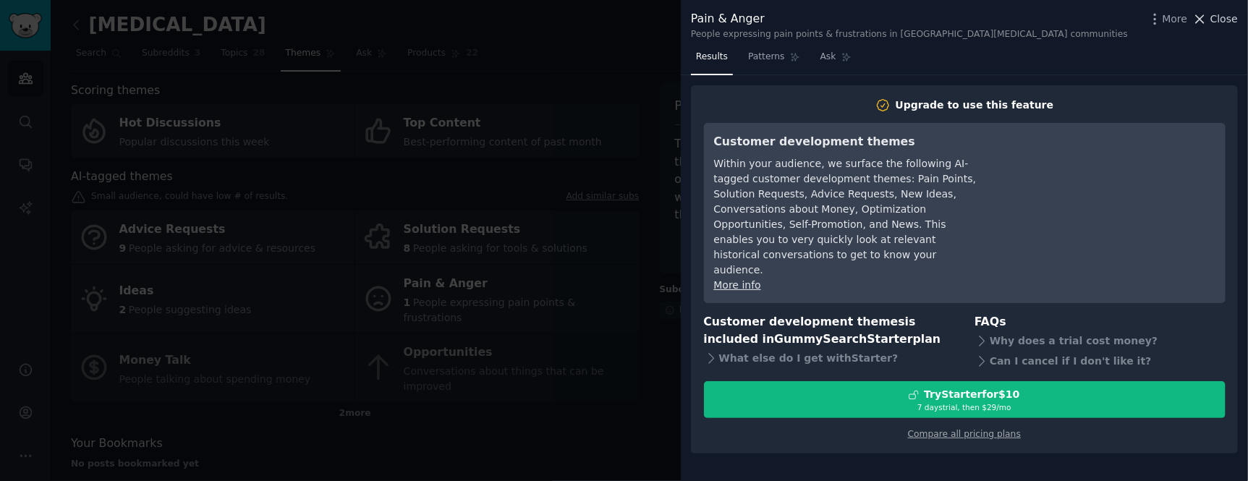
click at [1223, 15] on span "Close" at bounding box center [1223, 19] width 27 height 15
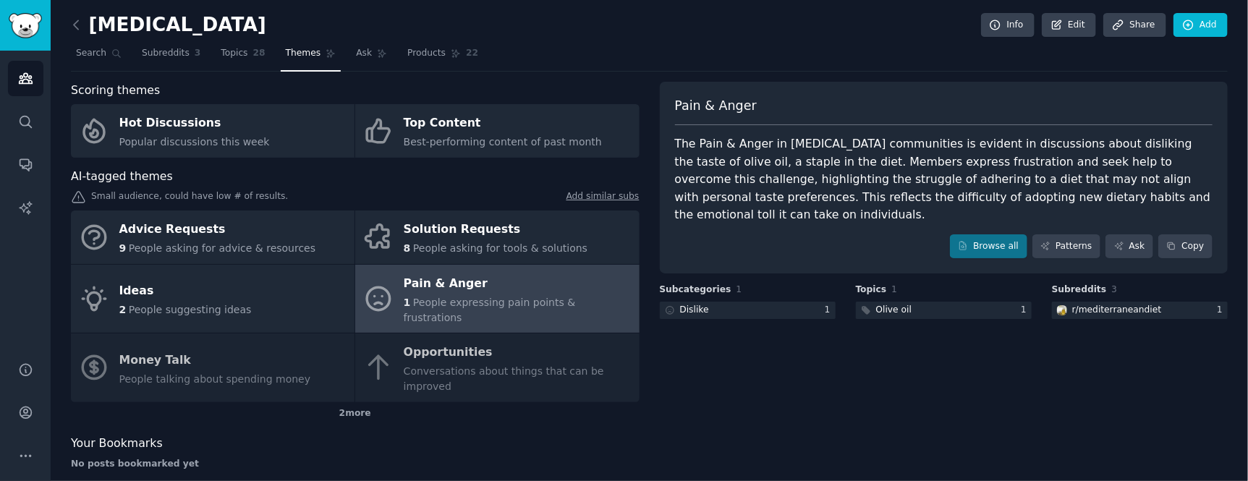
click at [446, 339] on div "Advice Requests 9 People asking for advice & resources Solution Requests 8 Peop…" at bounding box center [355, 307] width 569 height 192
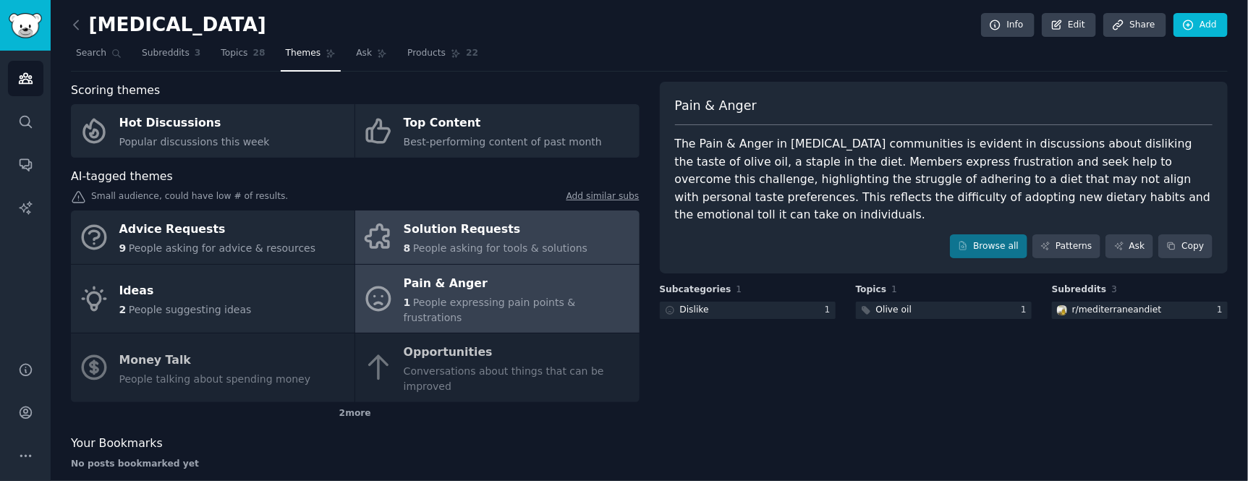
click at [437, 224] on div "Solution Requests" at bounding box center [496, 230] width 184 height 23
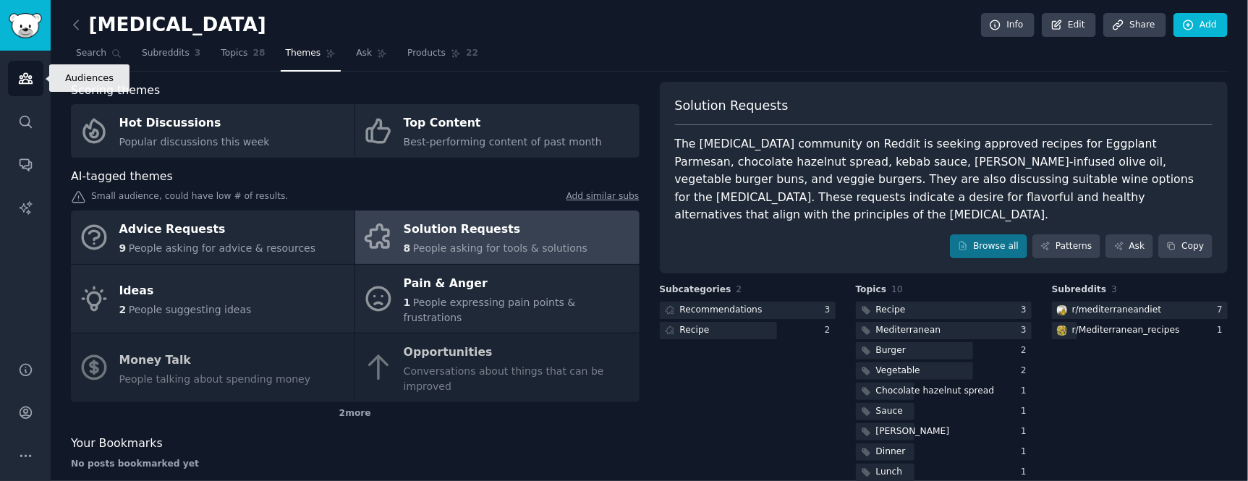
click at [18, 77] on icon "Sidebar" at bounding box center [25, 78] width 15 height 15
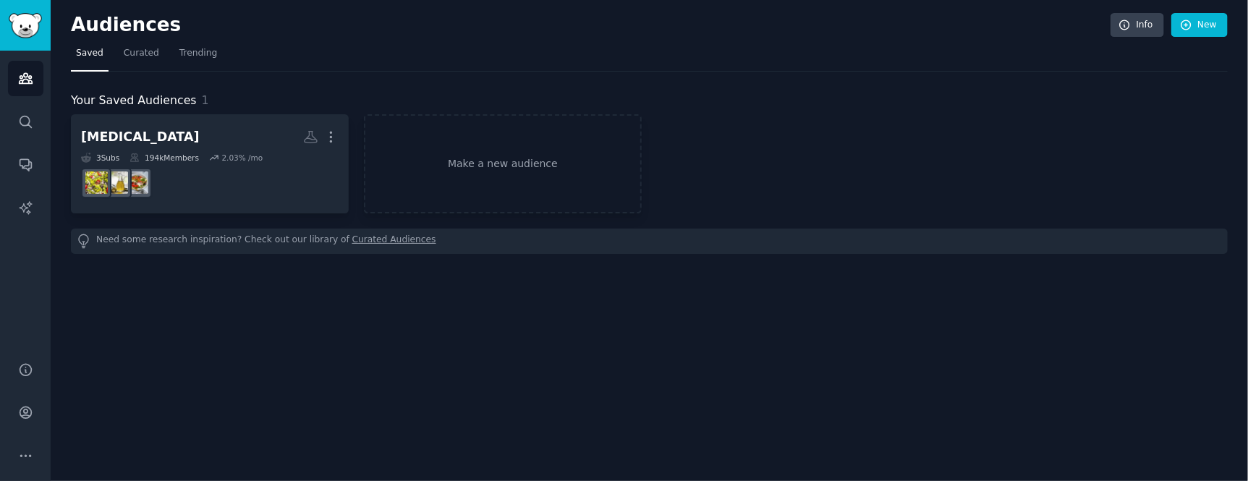
click at [166, 314] on div "Audiences Info New Saved Curated Trending Your Saved Audiences 1 [MEDICAL_DATA]…" at bounding box center [649, 240] width 1197 height 481
